Goal: Transaction & Acquisition: Download file/media

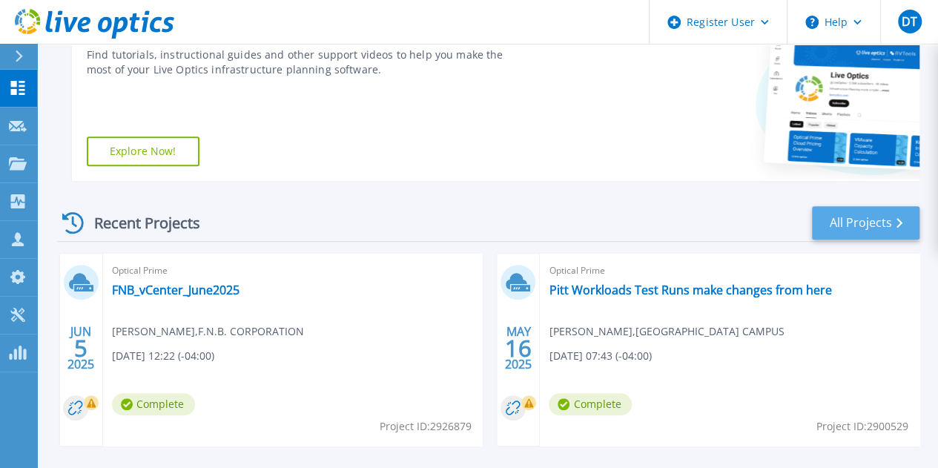
scroll to position [317, 0]
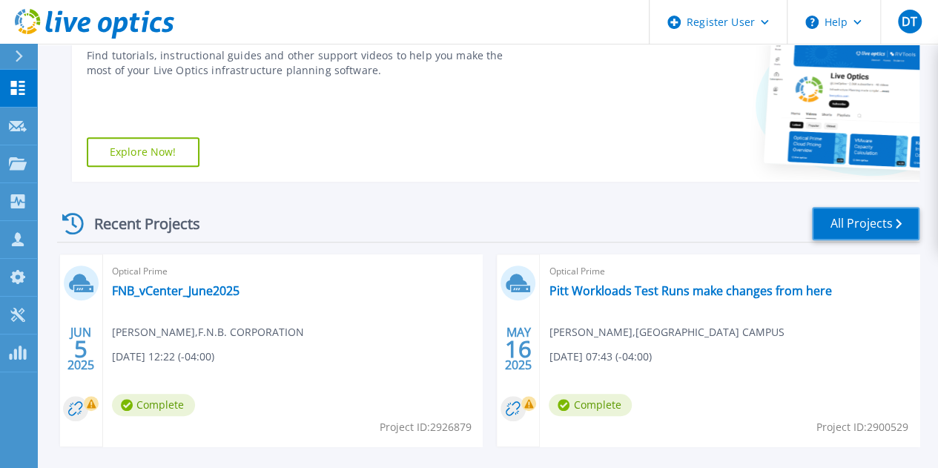
click at [862, 219] on link "All Projects" at bounding box center [865, 223] width 107 height 33
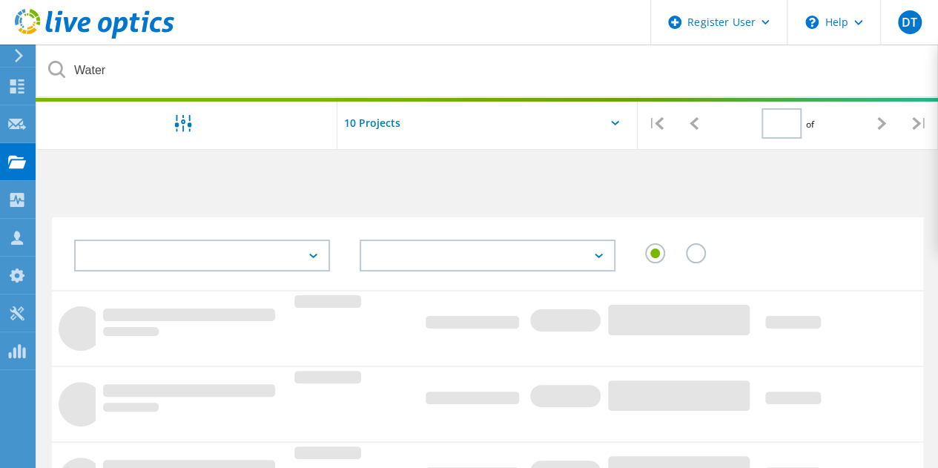
type input "1"
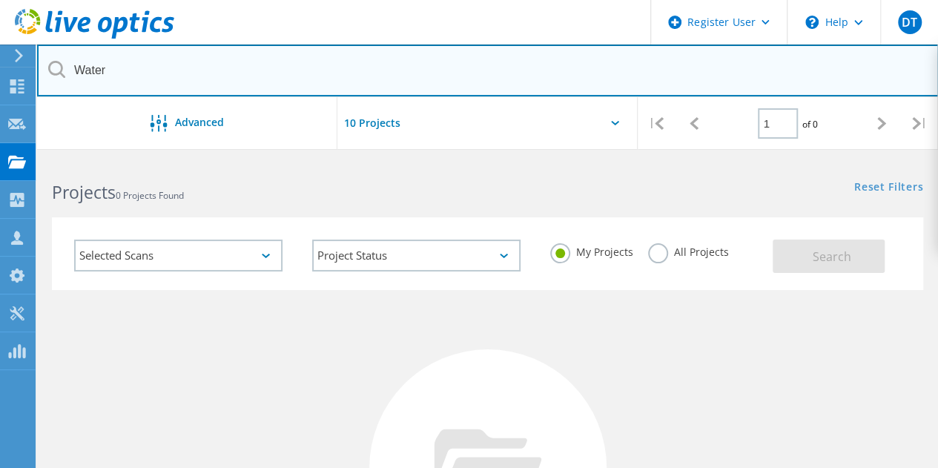
drag, startPoint x: 125, startPoint y: 76, endPoint x: 56, endPoint y: 76, distance: 68.9
click at [56, 76] on div "Water" at bounding box center [487, 70] width 901 height 53
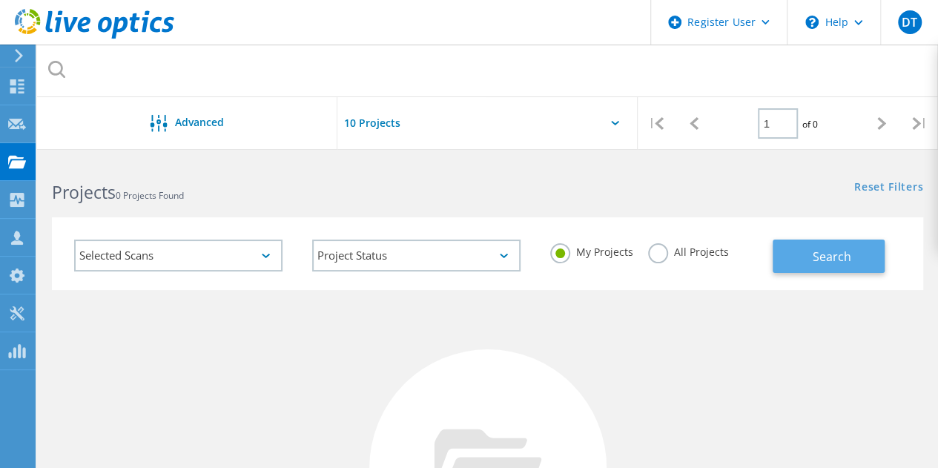
click at [801, 258] on button "Search" at bounding box center [828, 255] width 112 height 33
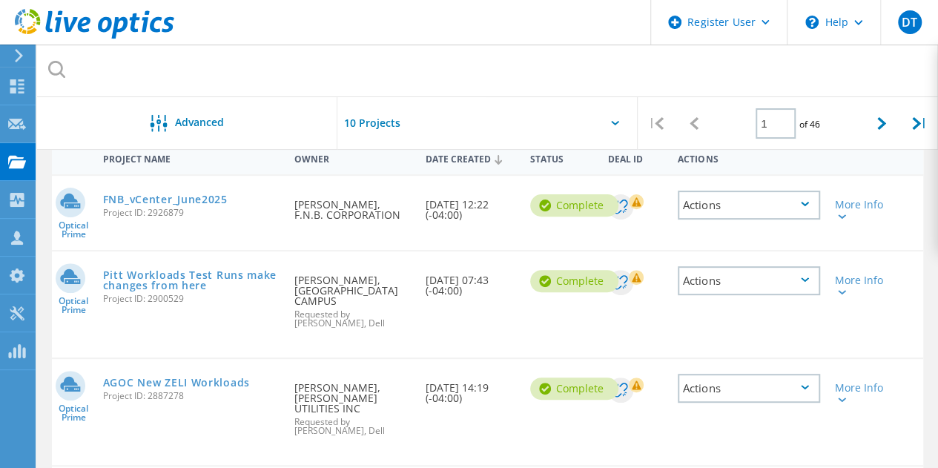
scroll to position [151, 0]
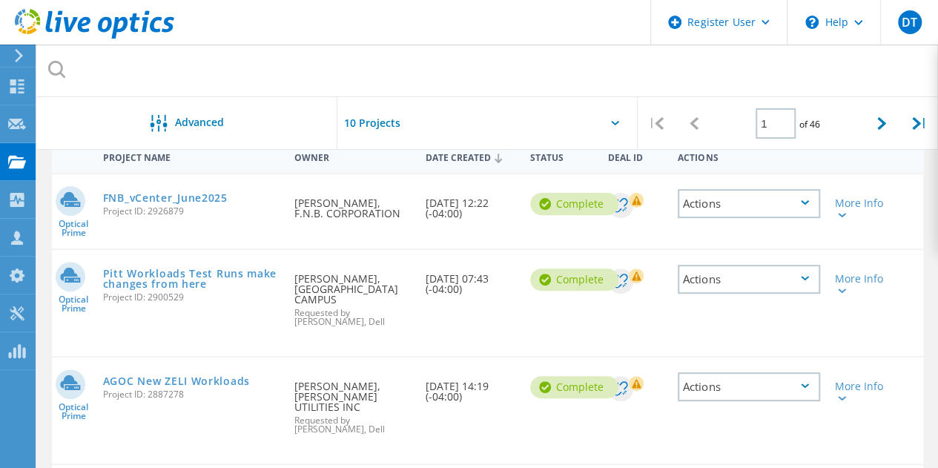
click at [212, 382] on div "AGOC New ZELI Workloads Project ID: 2887278" at bounding box center [192, 385] width 192 height 56
click at [206, 386] on link "AGOC New ZELI Workloads" at bounding box center [176, 381] width 147 height 10
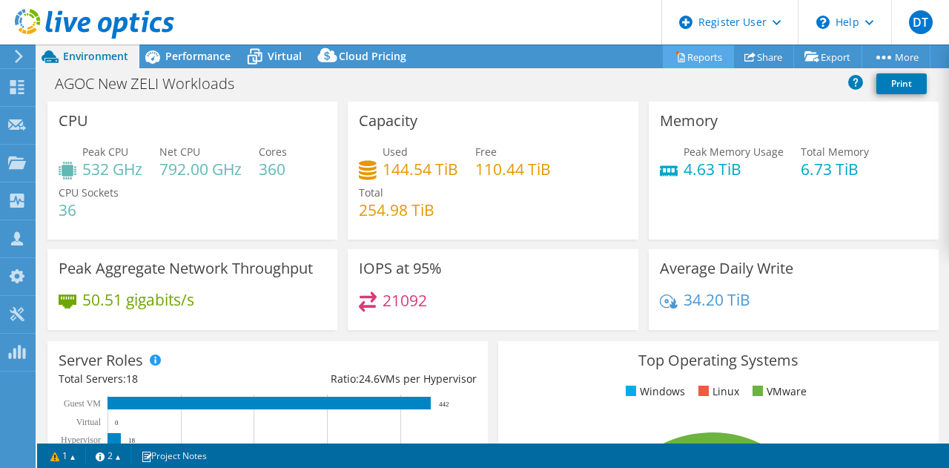
click at [695, 56] on link "Reports" at bounding box center [698, 56] width 71 height 23
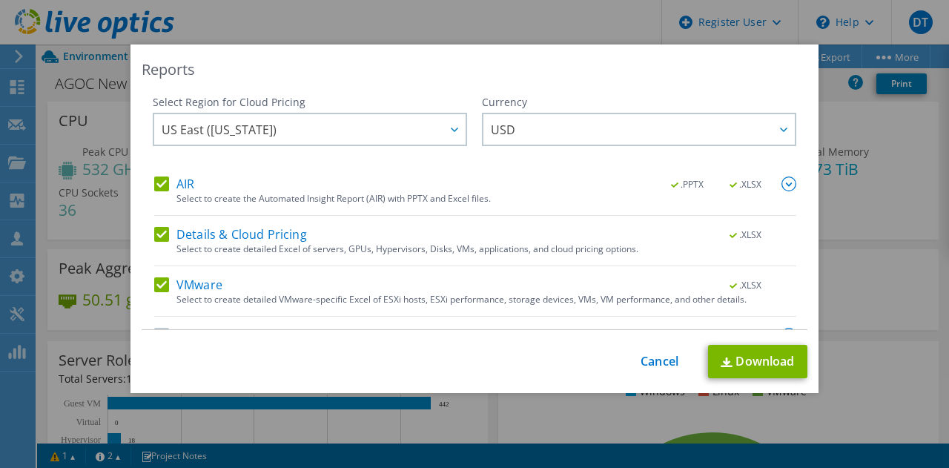
click at [163, 239] on label "Details & Cloud Pricing" at bounding box center [230, 234] width 153 height 15
click at [0, 0] on input "Details & Cloud Pricing" at bounding box center [0, 0] width 0 height 0
click at [167, 282] on label "VMware" at bounding box center [188, 284] width 68 height 15
click at [0, 0] on input "VMware" at bounding box center [0, 0] width 0 height 0
click at [753, 355] on link "Download" at bounding box center [757, 361] width 99 height 33
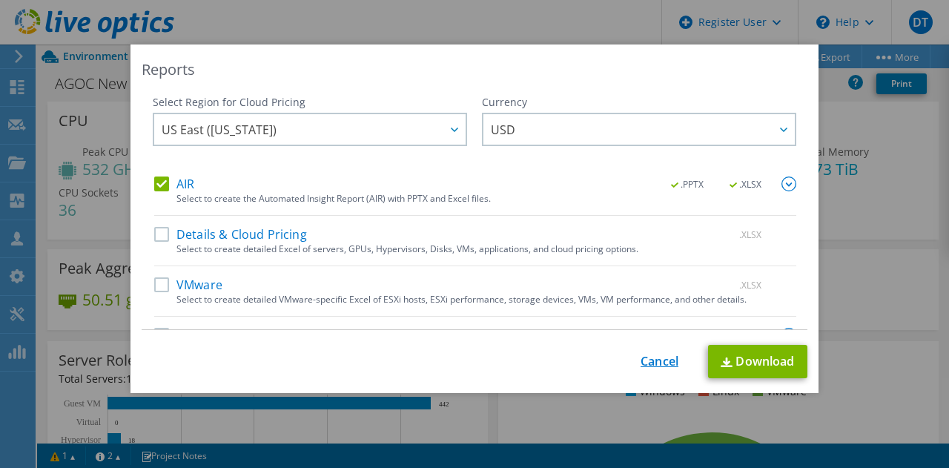
click at [649, 361] on link "Cancel" at bounding box center [659, 361] width 38 height 14
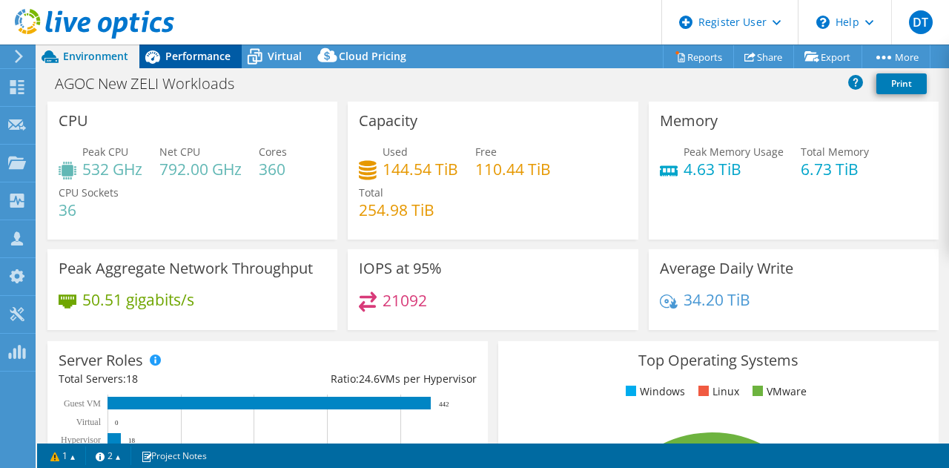
click at [197, 56] on span "Performance" at bounding box center [197, 56] width 65 height 14
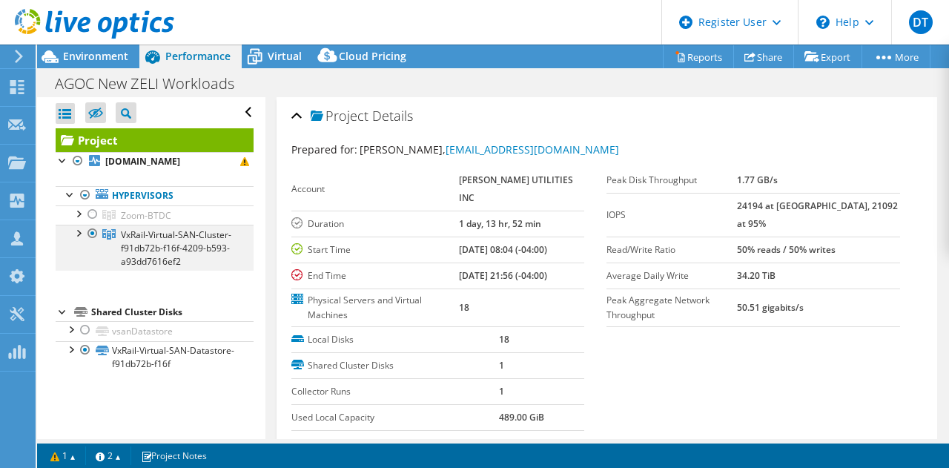
click at [85, 239] on div at bounding box center [77, 232] width 15 height 15
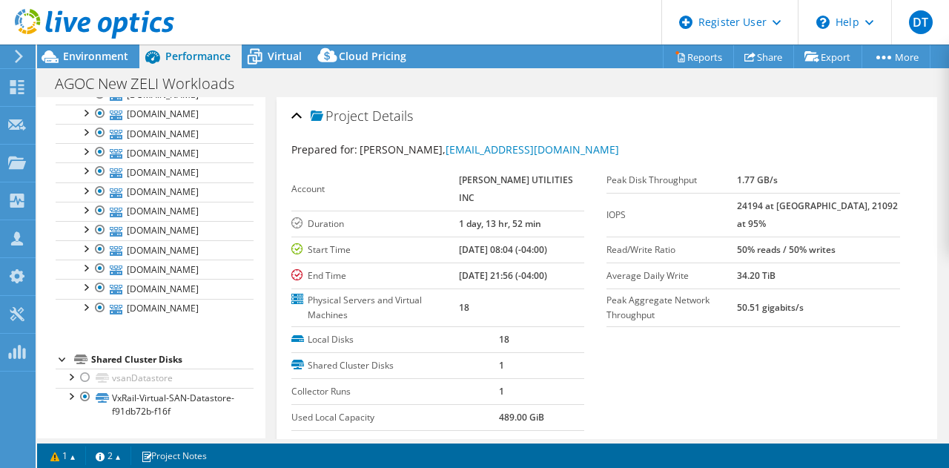
scroll to position [473, 0]
